Goal: Information Seeking & Learning: Learn about a topic

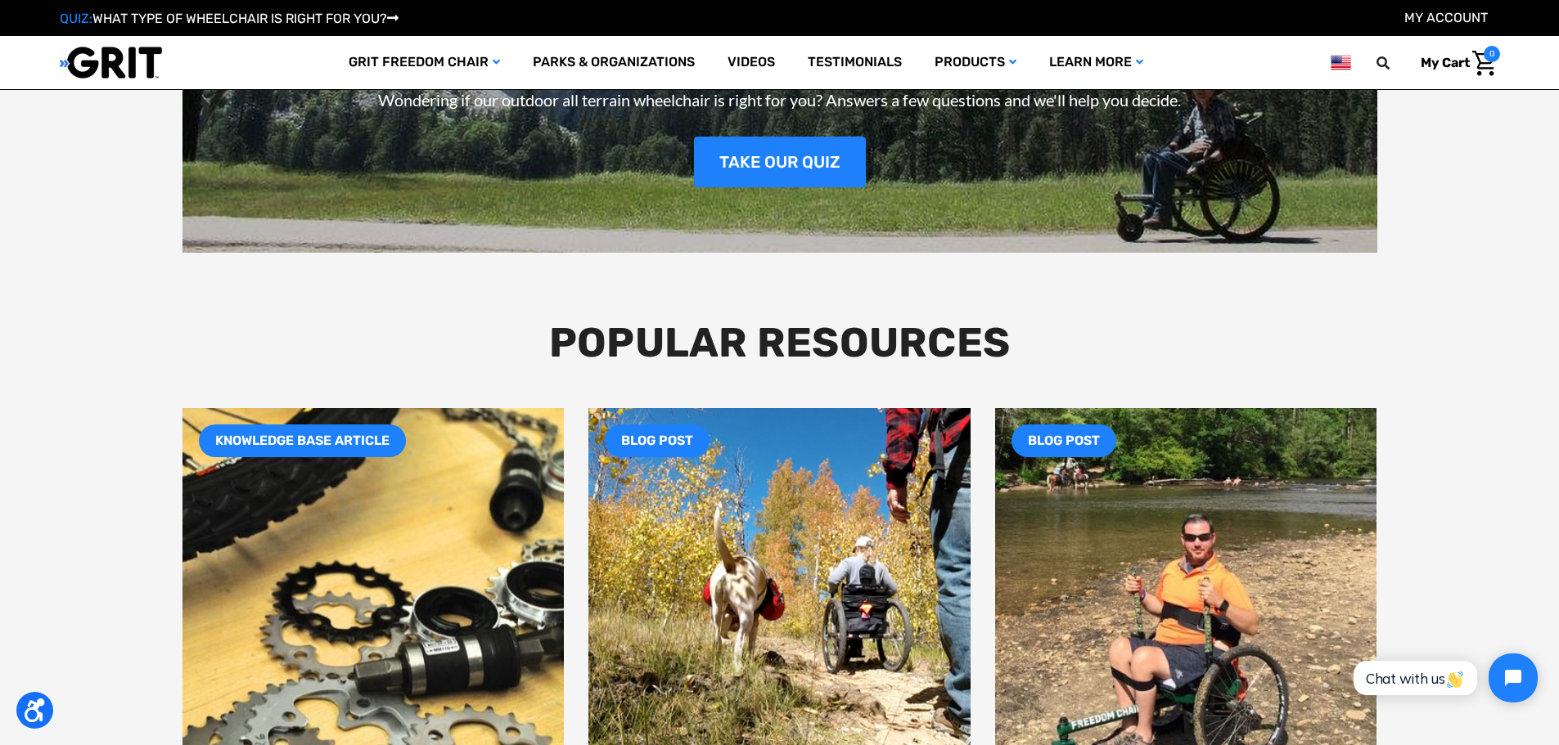
scroll to position [2681, 0]
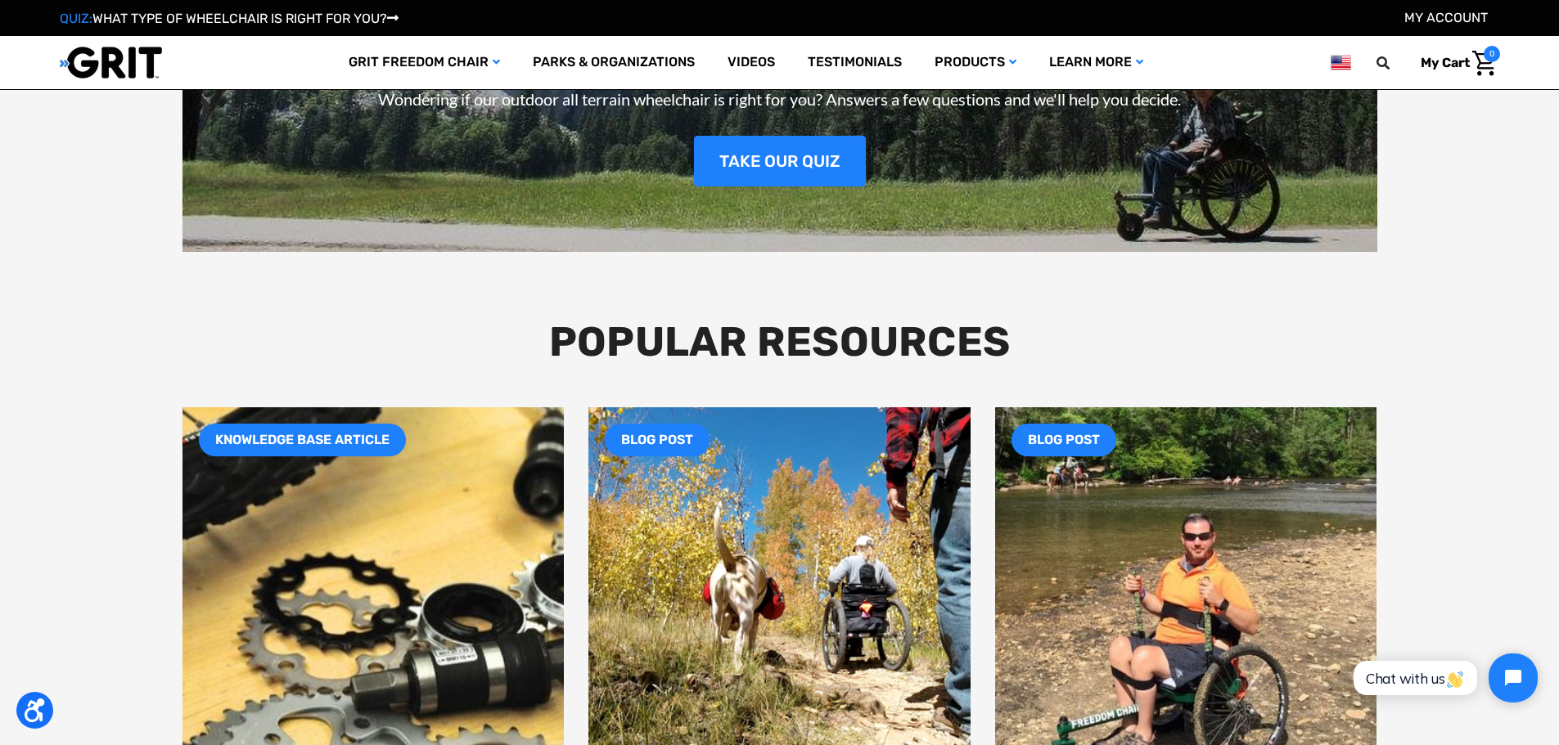
click at [417, 501] on img at bounding box center [373, 599] width 458 height 458
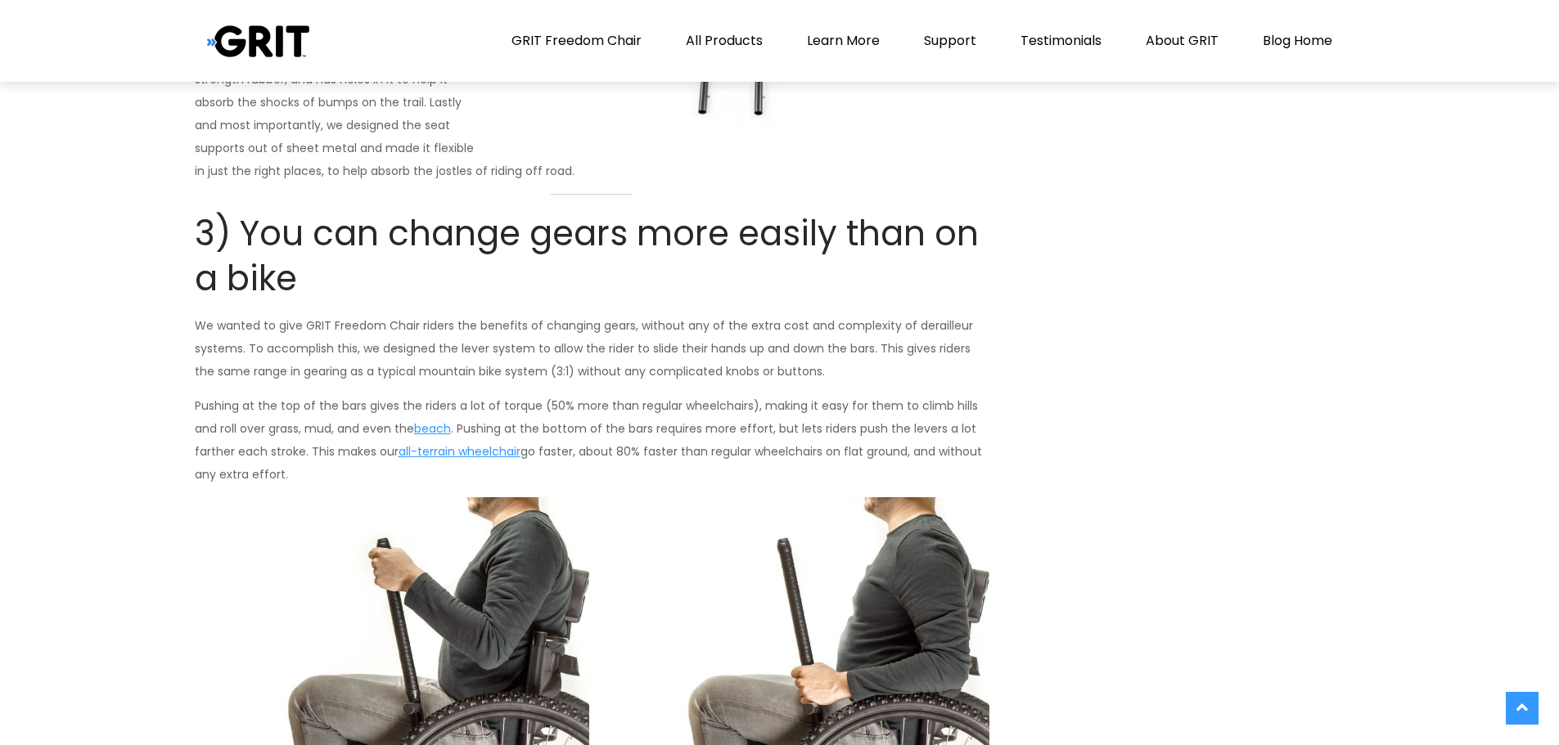
scroll to position [1555, 0]
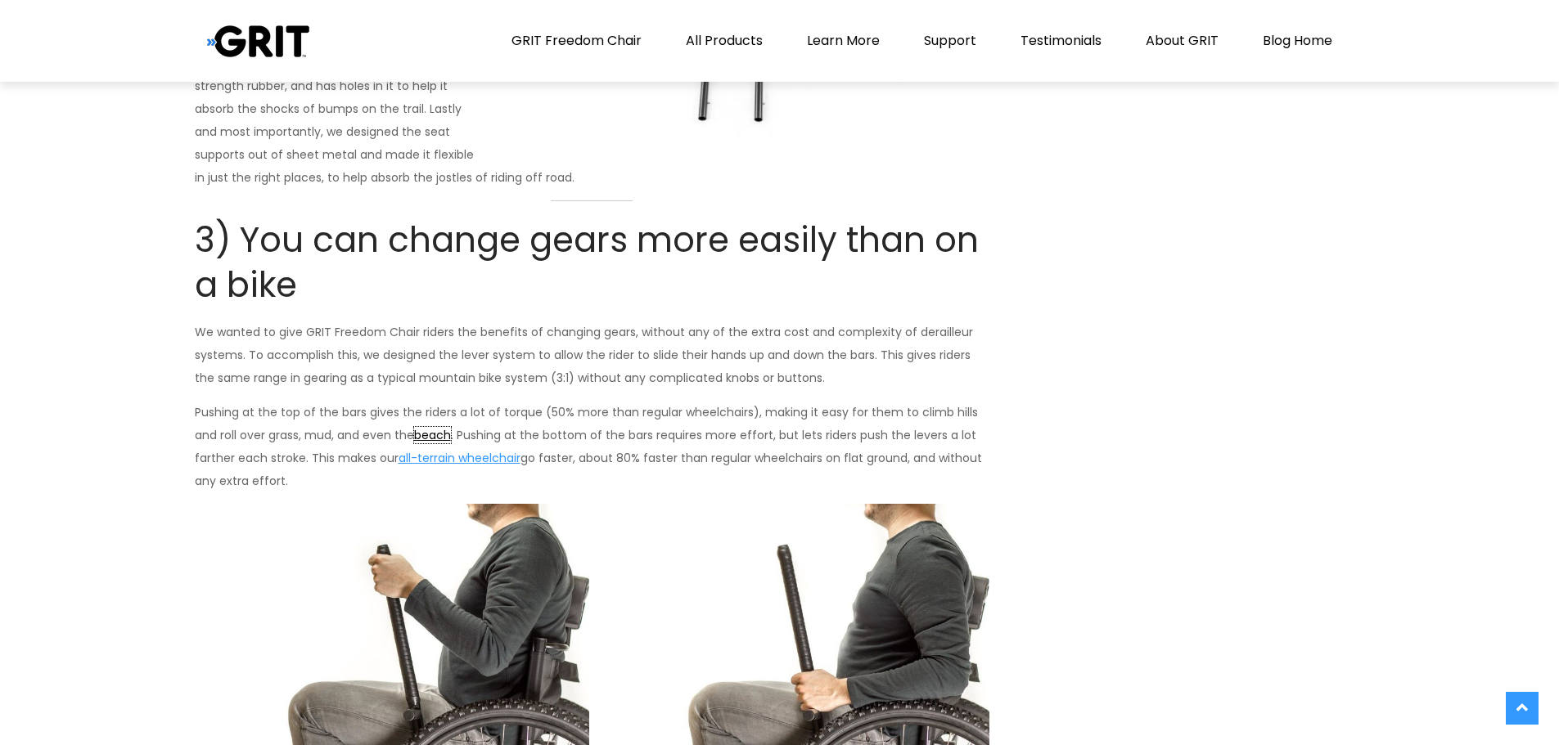
click at [421, 442] on link "beach" at bounding box center [432, 435] width 37 height 16
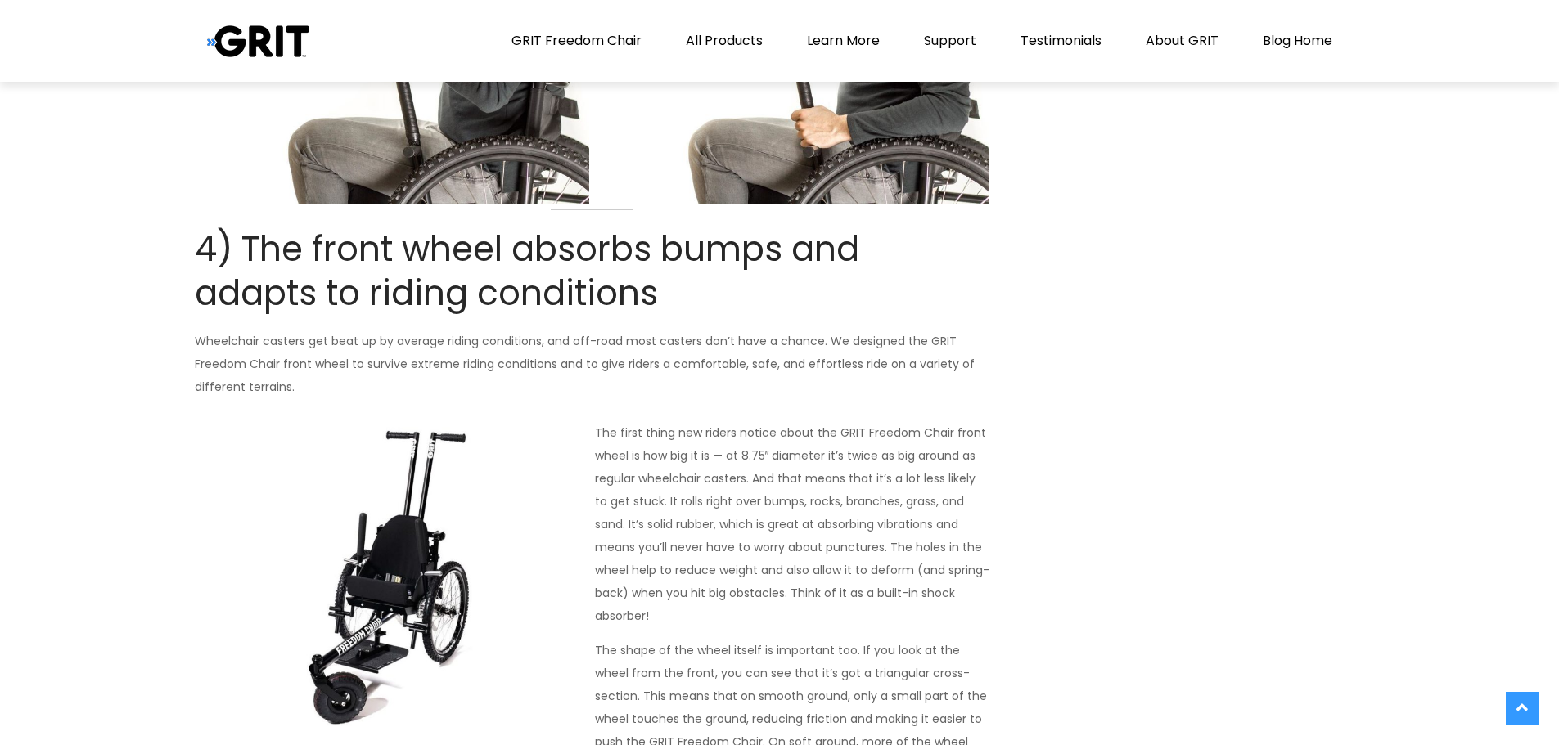
scroll to position [2209, 0]
